Goal: Information Seeking & Learning: Find specific fact

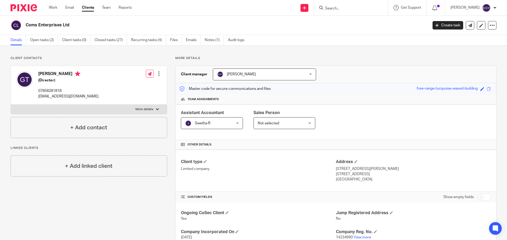
scroll to position [114, 0]
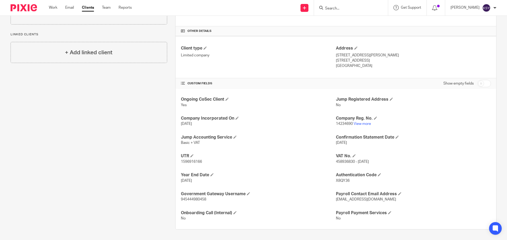
click at [344, 6] on input "Search" at bounding box center [347, 8] width 47 height 5
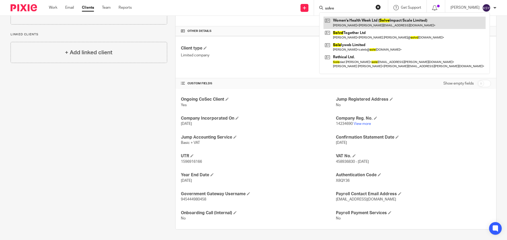
type input "solve"
click at [338, 23] on link at bounding box center [404, 23] width 162 height 12
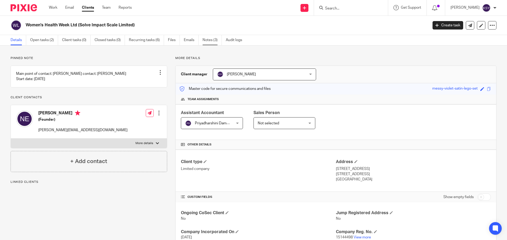
click at [205, 37] on link "Notes (3)" at bounding box center [211, 40] width 19 height 10
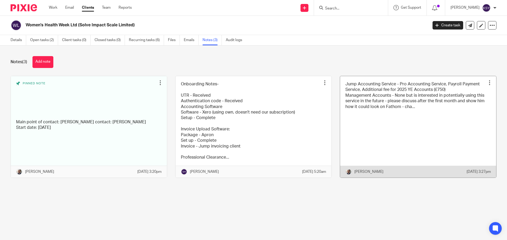
click at [376, 126] on link at bounding box center [418, 127] width 156 height 102
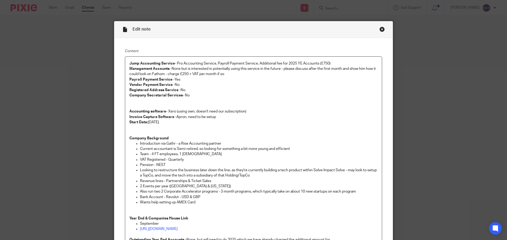
click at [251, 94] on p "Company Secretarial Services - No" at bounding box center [253, 95] width 248 height 5
click at [251, 83] on p "Jump Accounting Service - Pro Accounting Service, Payroll Payment Service, Addi…" at bounding box center [253, 74] width 248 height 27
click at [251, 75] on p "Jump Accounting Service - Pro Accounting Service, Payroll Payment Service, Addi…" at bounding box center [253, 74] width 248 height 27
click at [203, 163] on p "Pension - NEST" at bounding box center [258, 165] width 237 height 5
click at [275, 172] on p "Looking to restructure the business later down the line, as they're currently b…" at bounding box center [258, 173] width 237 height 11
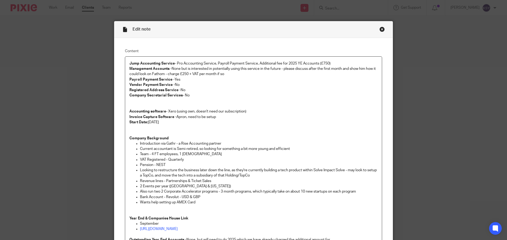
click at [279, 178] on p "Looking to restructure the business later down the line, as they're currently b…" at bounding box center [258, 173] width 237 height 11
click at [383, 30] on div "Edit note" at bounding box center [253, 29] width 278 height 17
click at [382, 30] on div "Close this dialog window" at bounding box center [381, 29] width 5 height 5
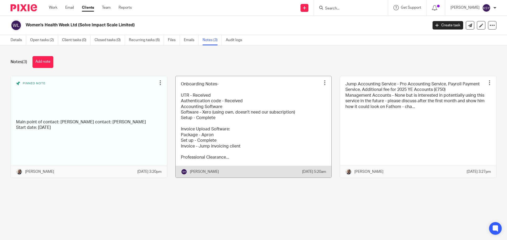
click at [231, 93] on link at bounding box center [253, 127] width 156 height 102
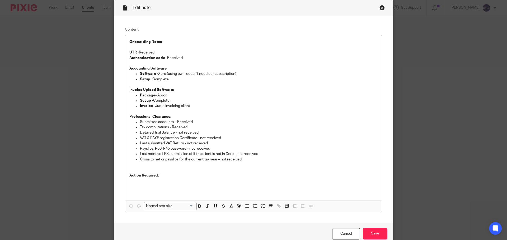
scroll to position [21, 0]
click at [201, 109] on p "Invoice - Jump invoicing client" at bounding box center [258, 106] width 237 height 5
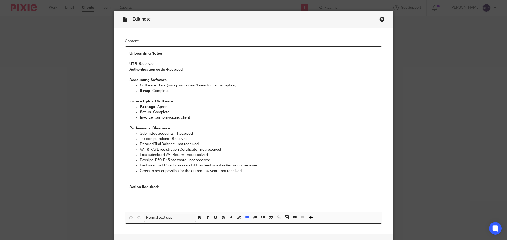
scroll to position [0, 0]
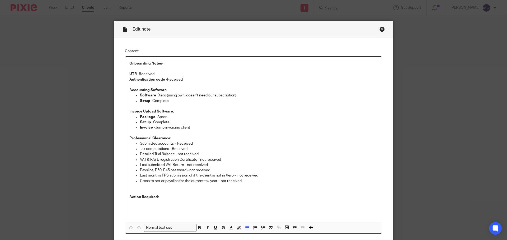
click at [379, 28] on div "Close this dialog window" at bounding box center [381, 29] width 5 height 5
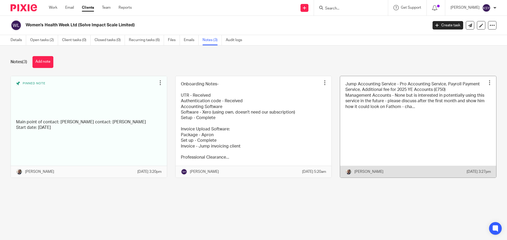
click at [388, 112] on link at bounding box center [418, 127] width 156 height 102
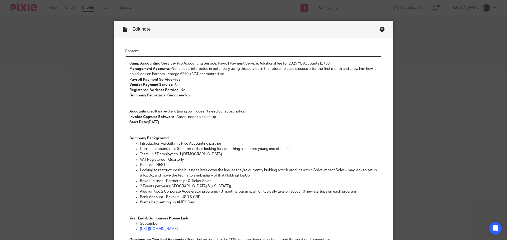
click at [223, 79] on p "Jump Accounting Service - Pro Accounting Service, Payroll Payment Service, Addi…" at bounding box center [253, 74] width 248 height 27
click at [226, 86] on p "Jump Accounting Service - Pro Accounting Service, Payroll Payment Service, Addi…" at bounding box center [253, 74] width 248 height 27
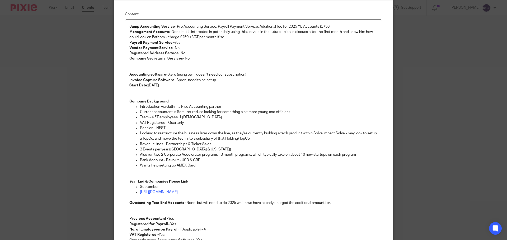
scroll to position [79, 0]
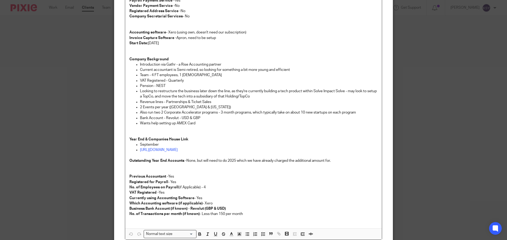
click at [230, 199] on p "Currently using Accounting Software - Yes" at bounding box center [253, 198] width 248 height 5
click at [245, 207] on p "Which Accounting software (if applicable) - Xero Business Bank Account (if know…" at bounding box center [253, 206] width 248 height 11
click at [256, 214] on p "No. of Transactions per month (if known) - Less than 150 per month" at bounding box center [253, 214] width 248 height 5
click at [232, 203] on p "Which Accounting software (if applicable) - Xero Business Bank Account (if know…" at bounding box center [253, 206] width 248 height 11
click at [227, 200] on p "Currently using Accounting Software - Yes" at bounding box center [253, 198] width 248 height 5
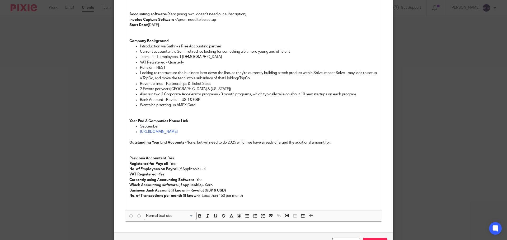
scroll to position [106, 0]
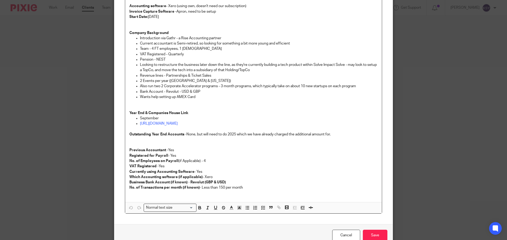
click at [215, 174] on p "Currently using Accounting Software - Yes" at bounding box center [253, 171] width 248 height 5
click at [235, 182] on p "Which Accounting software (if applicable) - Xero Business Bank Account (if know…" at bounding box center [253, 180] width 248 height 11
click at [248, 189] on p "No. of Transactions per month (if known) - Less than 150 per month" at bounding box center [253, 187] width 248 height 5
click at [230, 173] on p "Currently using Accounting Software - Yes" at bounding box center [253, 171] width 248 height 5
click at [213, 88] on p "Also run two 2 Corporate Accelerator programs - 3 month programs, which typical…" at bounding box center [258, 86] width 237 height 5
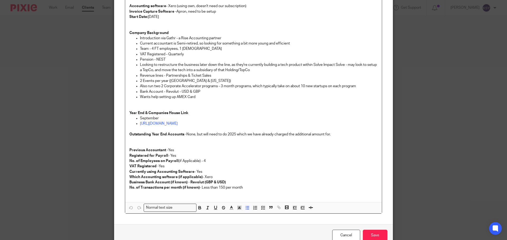
click at [212, 93] on p "Bank Account - Revolut - USD & GBP" at bounding box center [258, 91] width 237 height 5
click at [212, 99] on p "Wants help setting up AMEX Card" at bounding box center [258, 96] width 237 height 5
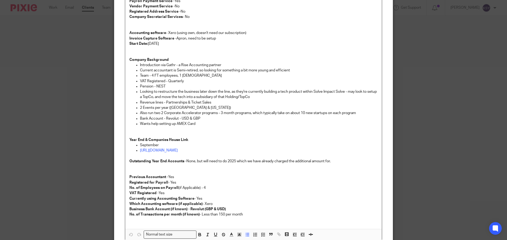
scroll to position [53, 0]
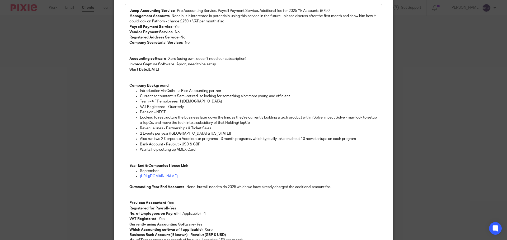
click at [211, 83] on p "Company Background" at bounding box center [253, 80] width 248 height 16
click at [213, 69] on p "Start Date: 1st August 2025" at bounding box center [253, 69] width 248 height 5
click at [221, 65] on p "Accounting software - Xero (using own, doesn't need our subscription) Invoice C…" at bounding box center [253, 61] width 248 height 11
click at [221, 69] on p "Start Date: 1st August 2025" at bounding box center [253, 69] width 248 height 5
click at [228, 59] on p "Accounting software - Xero (using own, doesn't need our subscription) Invoice C…" at bounding box center [253, 61] width 248 height 11
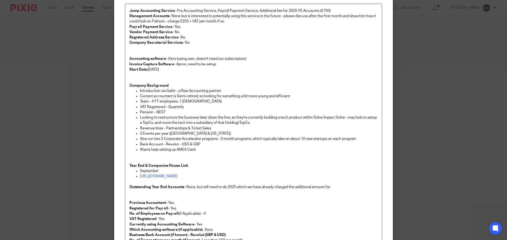
click at [247, 59] on p "Accounting software - Xero (using own, doesn't need our subscription) Invoice C…" at bounding box center [253, 61] width 248 height 11
click at [248, 59] on p "Accounting software - Xero (using own, doesn't need our subscription) Invoice C…" at bounding box center [253, 61] width 248 height 11
click at [246, 64] on p "Accounting software - Xero (using own, doesn't need our subscription) Invoice C…" at bounding box center [253, 61] width 248 height 11
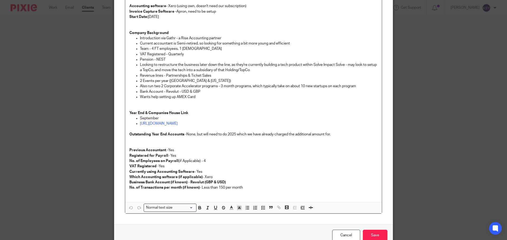
click at [218, 99] on p "Wants help setting up AMEX Card" at bounding box center [258, 96] width 237 height 5
click at [217, 104] on p at bounding box center [253, 102] width 248 height 5
click at [210, 112] on p "Year End & Companies House Link" at bounding box center [253, 113] width 248 height 5
click at [210, 107] on p at bounding box center [253, 107] width 248 height 5
click at [215, 97] on p "Wants help setting up AMEX Card" at bounding box center [258, 96] width 237 height 5
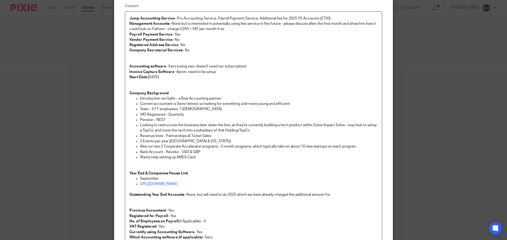
scroll to position [0, 0]
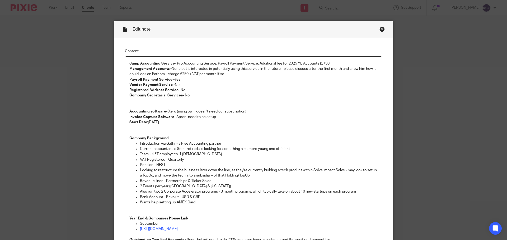
click at [206, 110] on p "Accounting software - Xero (using own, doesn't need our subscription) Invoice C…" at bounding box center [253, 114] width 248 height 11
click at [209, 100] on p at bounding box center [253, 103] width 248 height 11
click at [207, 80] on p "Jump Accounting Service - Pro Accounting Service, Payroll Payment Service, Addi…" at bounding box center [253, 74] width 248 height 27
click at [156, 83] on strong "Vendor Payment Service -" at bounding box center [151, 85] width 45 height 4
click at [161, 80] on strong "Payroll Payment Service -" at bounding box center [151, 80] width 45 height 4
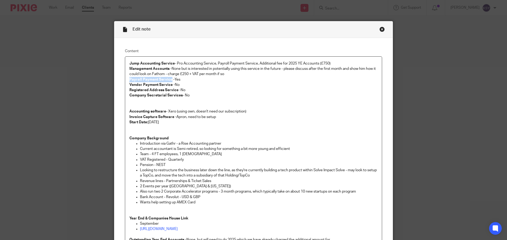
drag, startPoint x: 161, startPoint y: 80, endPoint x: 131, endPoint y: 78, distance: 30.2
click at [132, 78] on strong "Payroll Payment Service -" at bounding box center [151, 80] width 45 height 4
click at [313, 110] on p "Accounting software - Xero (using own, doesn't need our subscription) Invoice C…" at bounding box center [253, 114] width 248 height 11
